Goal: Task Accomplishment & Management: Manage account settings

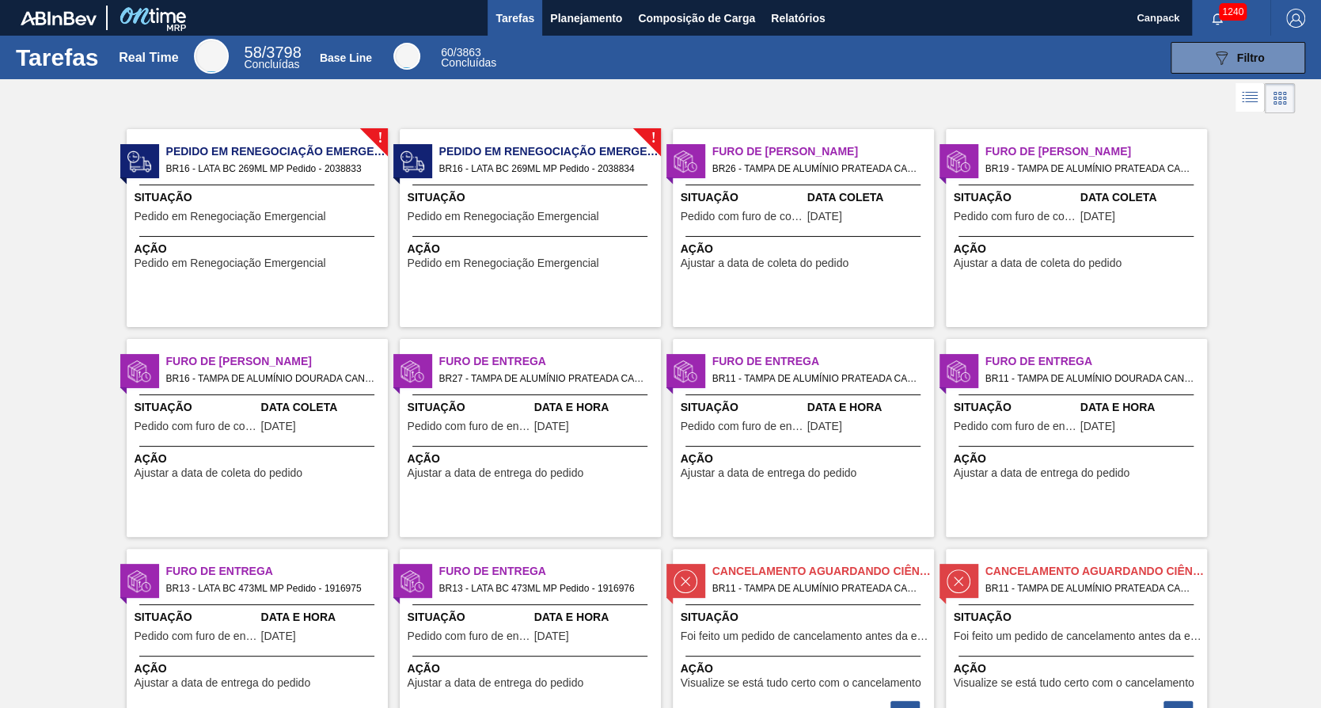
click at [290, 207] on div "Situação Pedido em Renegociação Emergencial" at bounding box center [259, 208] width 249 height 39
click at [519, 177] on div "! Pedido em Renegociação Emergencial BR16 - LATA BC 269ML MP Pedido - 2038834 S…" at bounding box center [530, 228] width 261 height 198
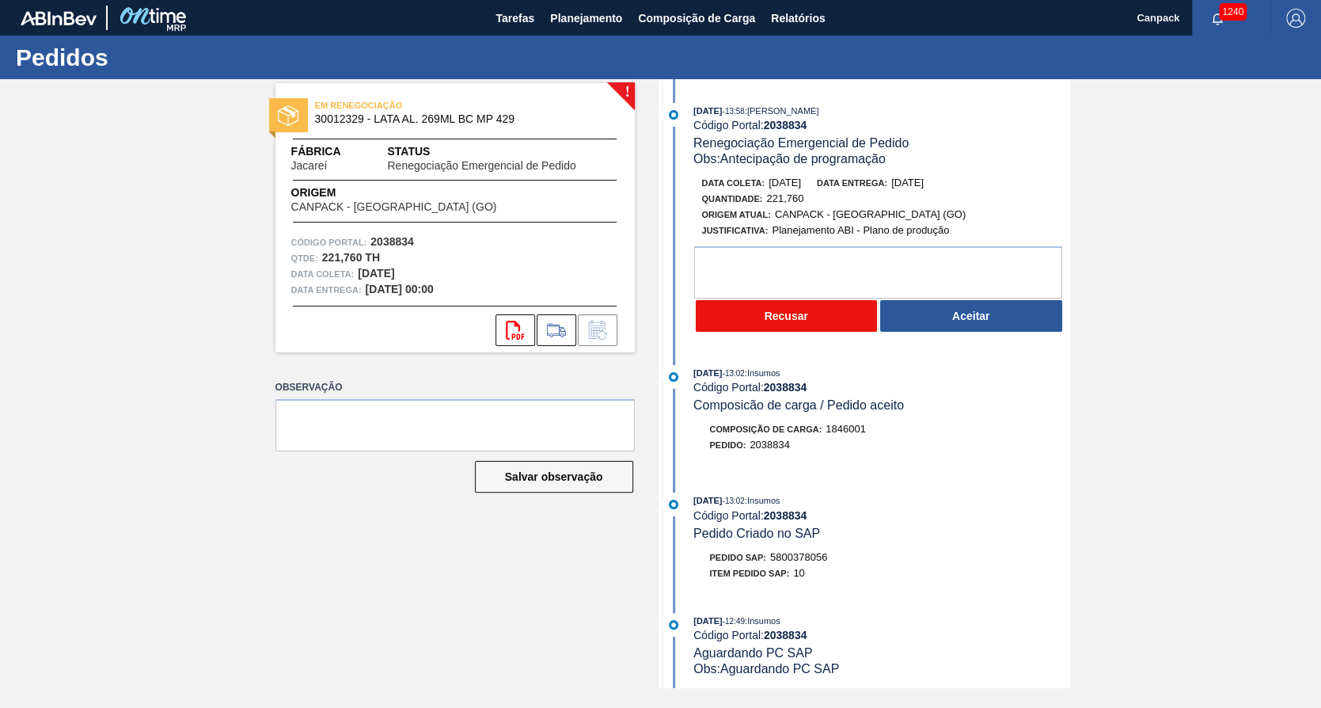
click at [770, 323] on button "Recusar" at bounding box center [787, 316] width 182 height 32
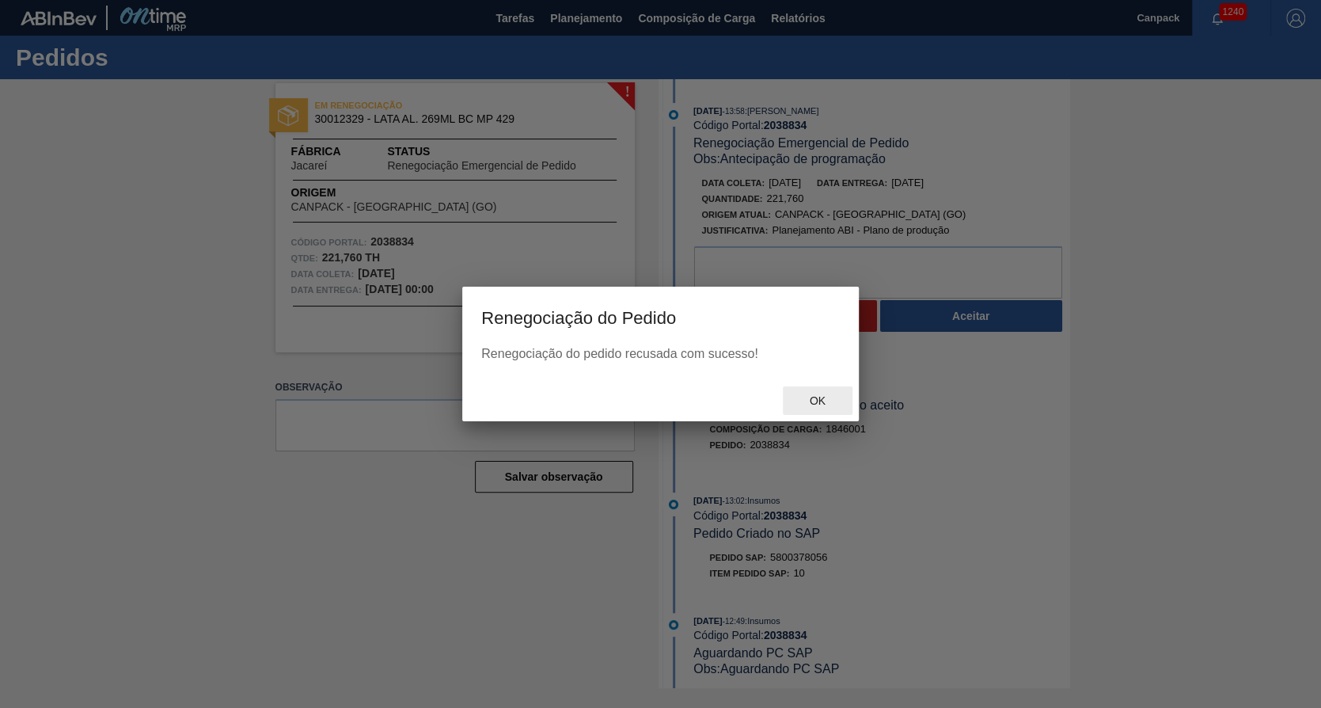
click at [811, 394] on div "Ok" at bounding box center [818, 400] width 70 height 29
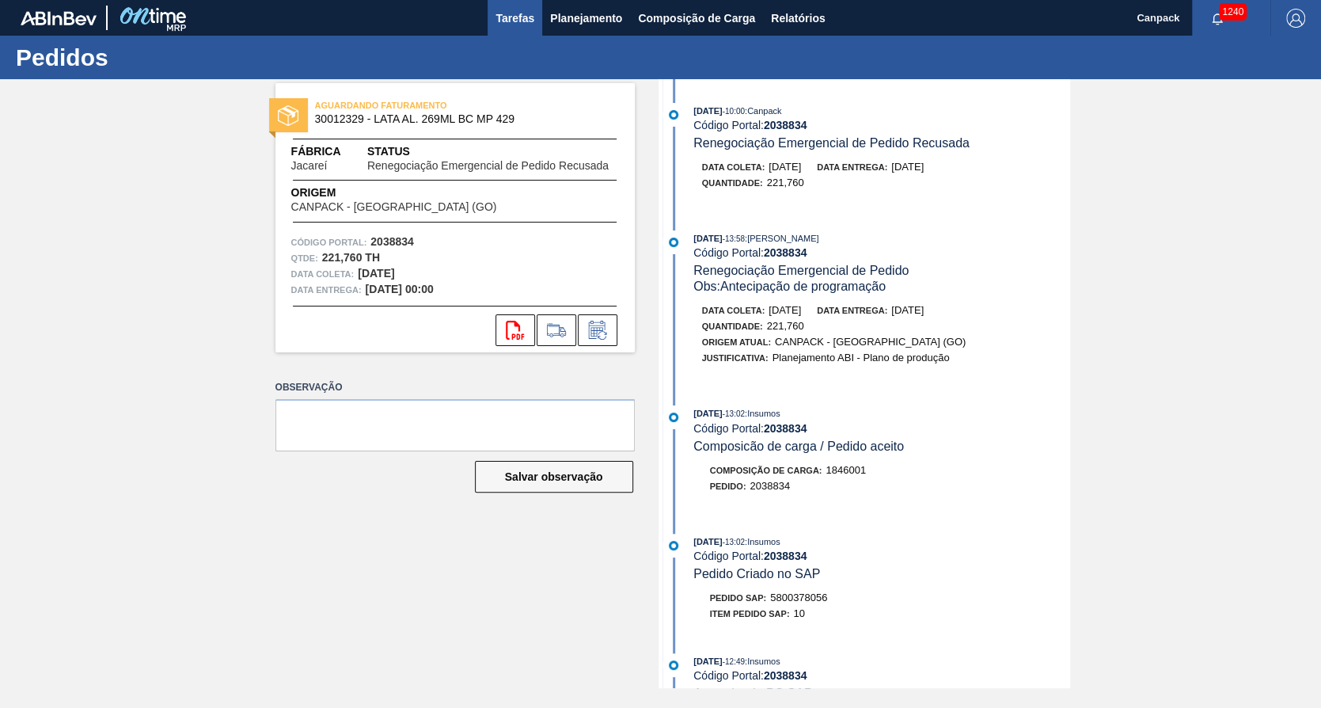
click at [533, 11] on span "Tarefas" at bounding box center [515, 18] width 39 height 19
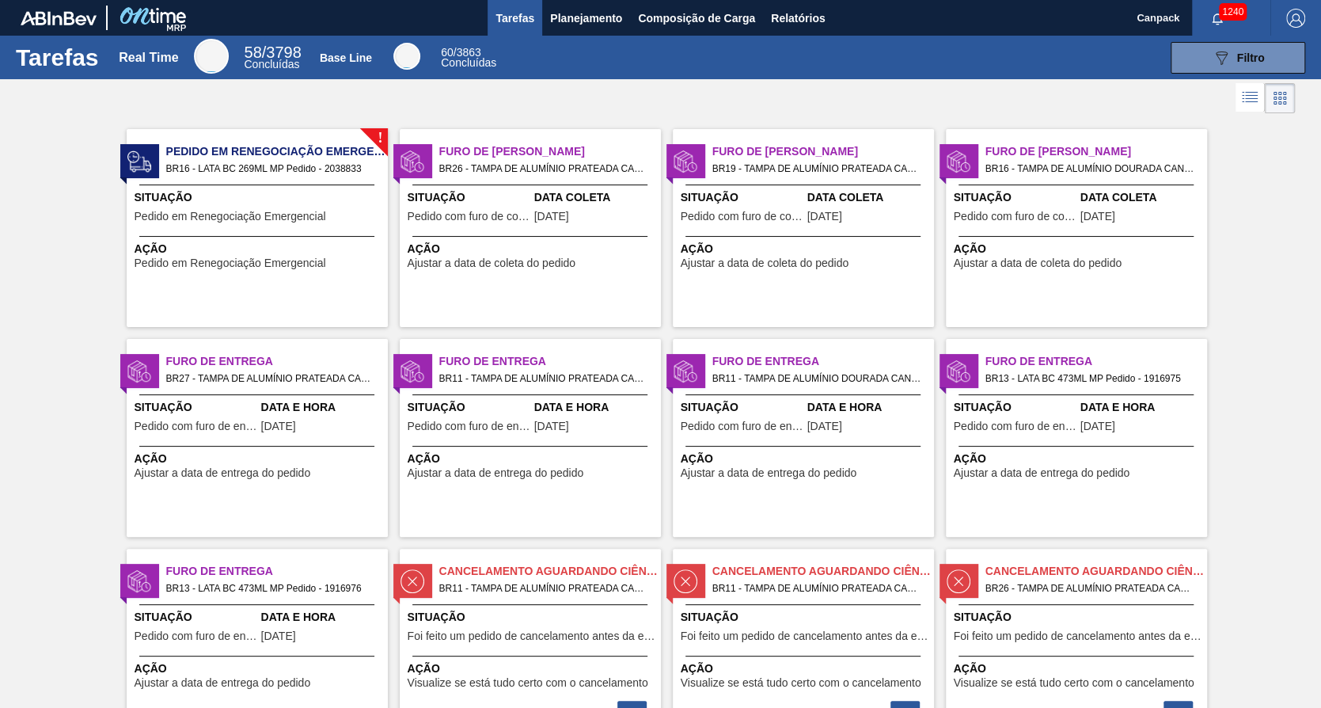
click at [299, 233] on div "! Pedido em Renegociação Emergencial BR16 - LATA BC 269ML MP Pedido - 2038833 S…" at bounding box center [257, 228] width 261 height 198
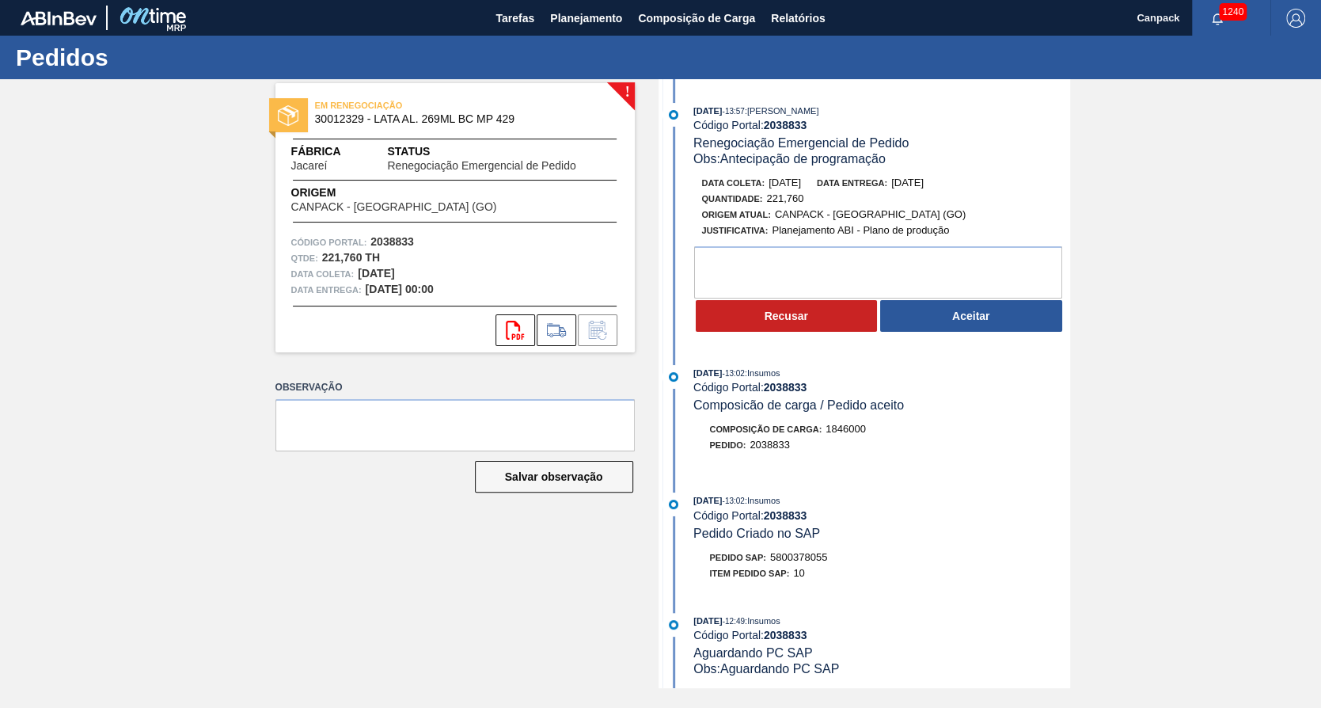
click at [752, 323] on button "Recusar" at bounding box center [787, 316] width 182 height 32
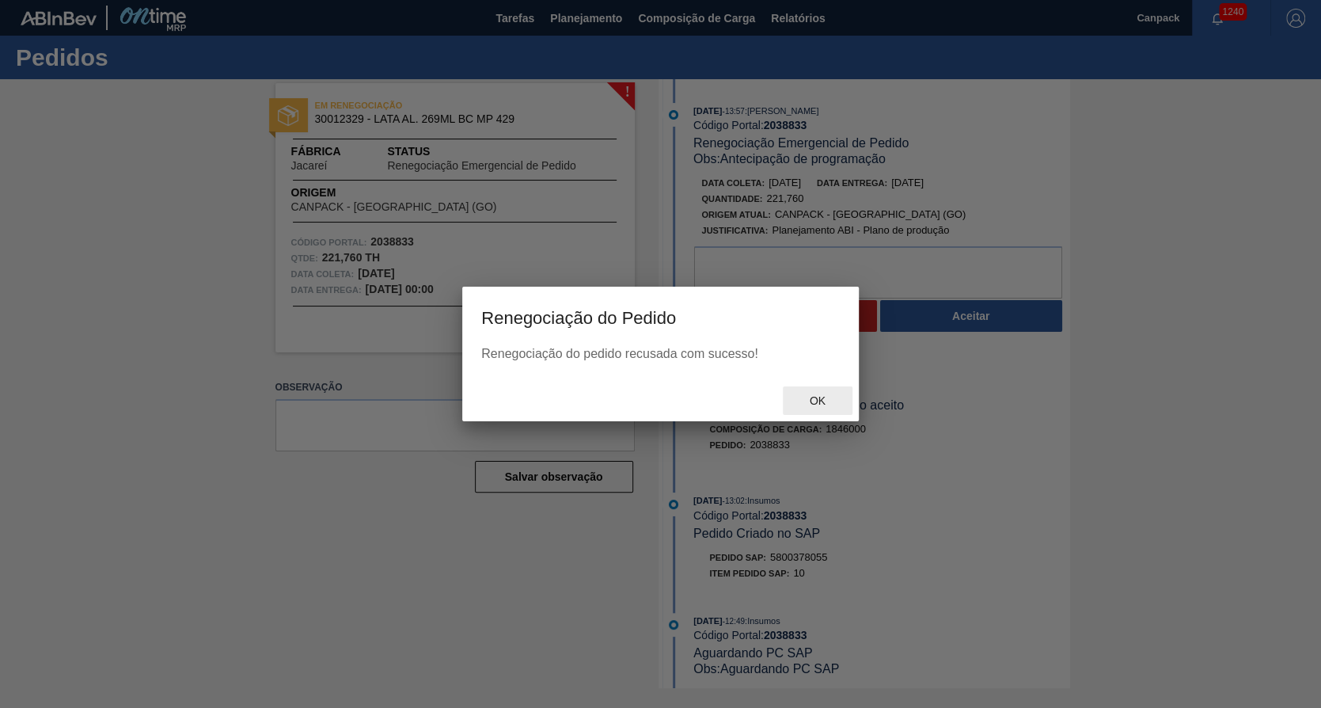
click at [828, 395] on span "Ok" at bounding box center [817, 400] width 41 height 13
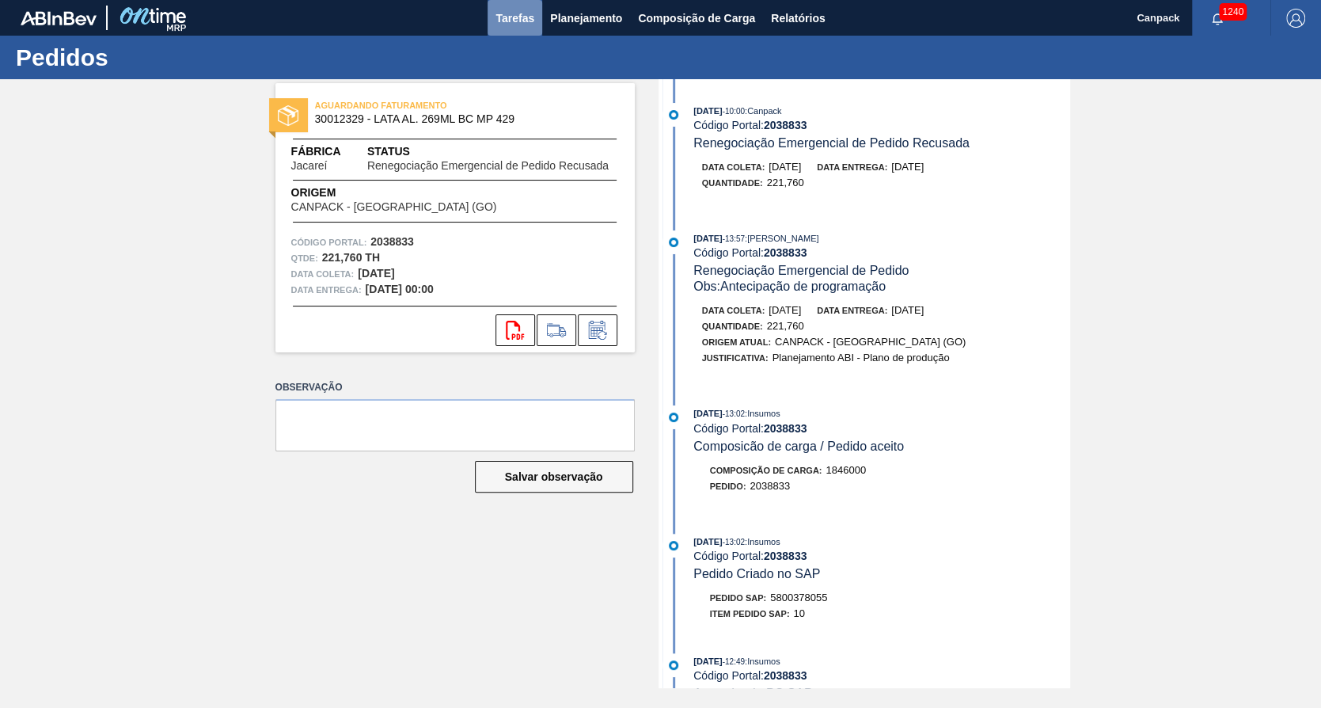
click at [497, 34] on button "Tarefas" at bounding box center [515, 18] width 55 height 36
